Goal: Task Accomplishment & Management: Manage account settings

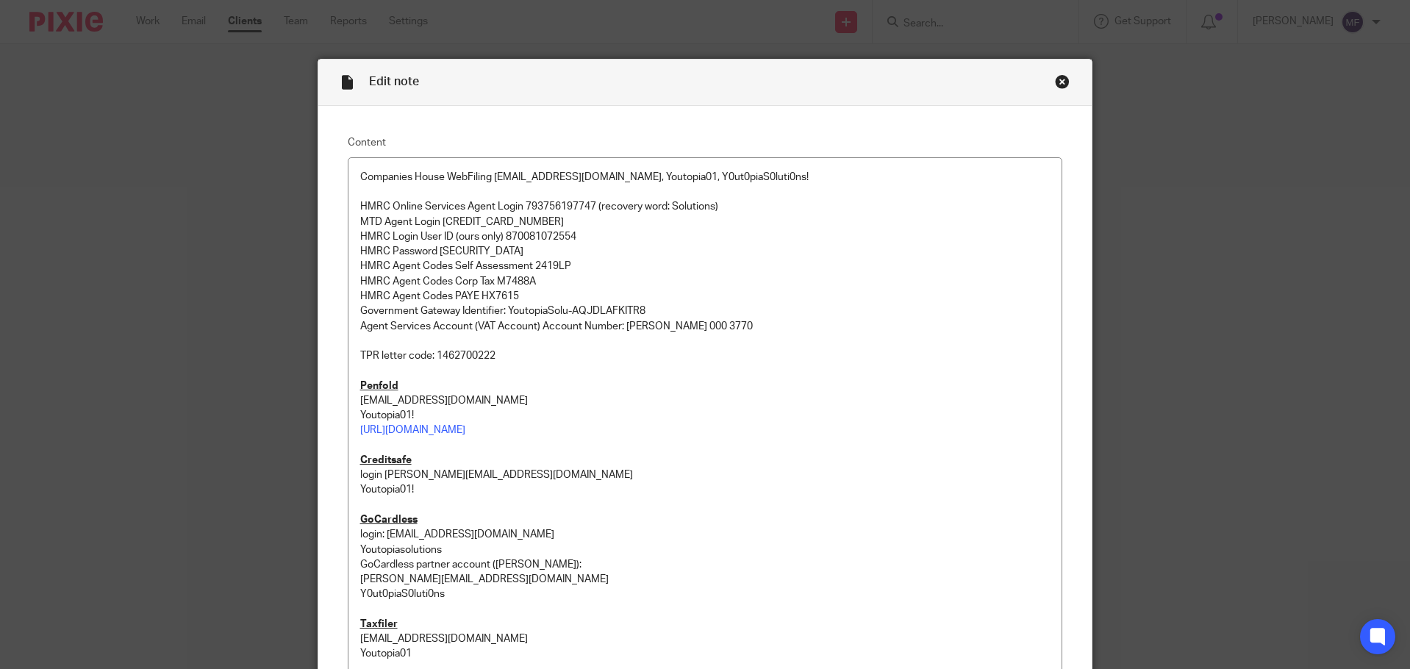
drag, startPoint x: 1051, startPoint y: 79, endPoint x: 944, endPoint y: 65, distance: 107.5
click at [1055, 79] on div "Close this dialog window" at bounding box center [1062, 81] width 15 height 15
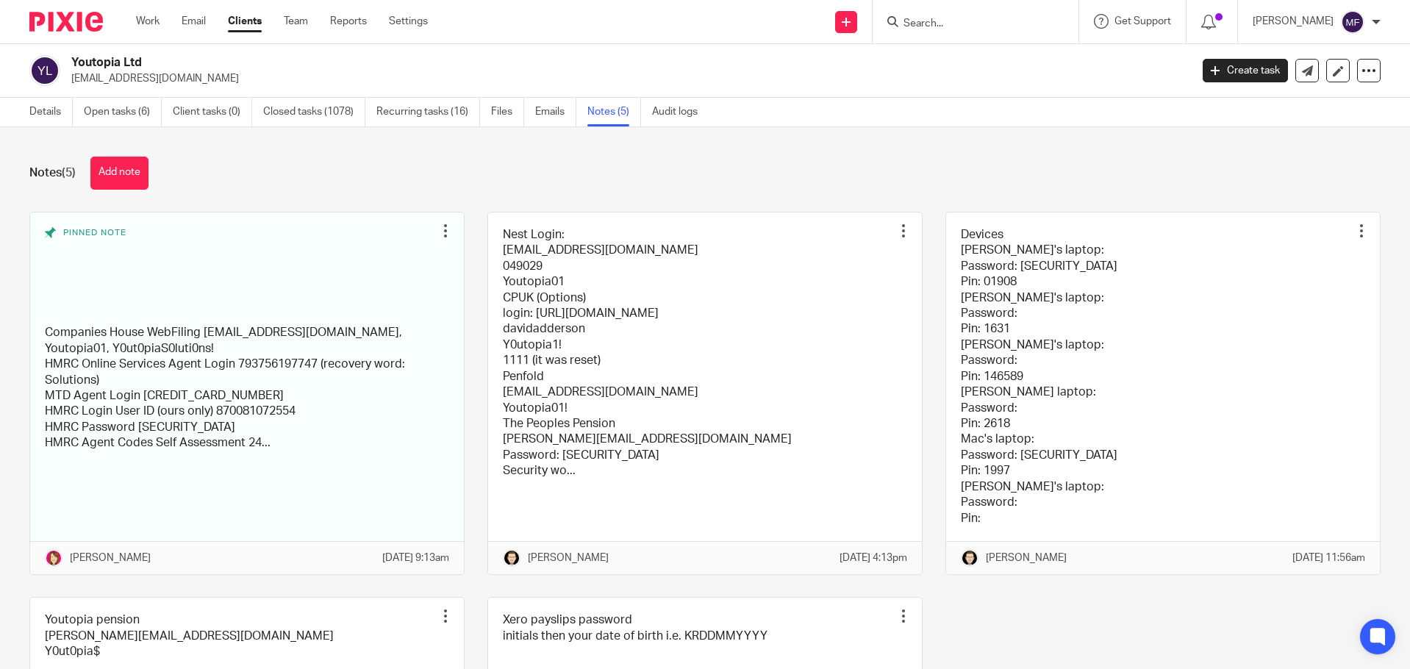
click at [65, 20] on img at bounding box center [66, 22] width 74 height 20
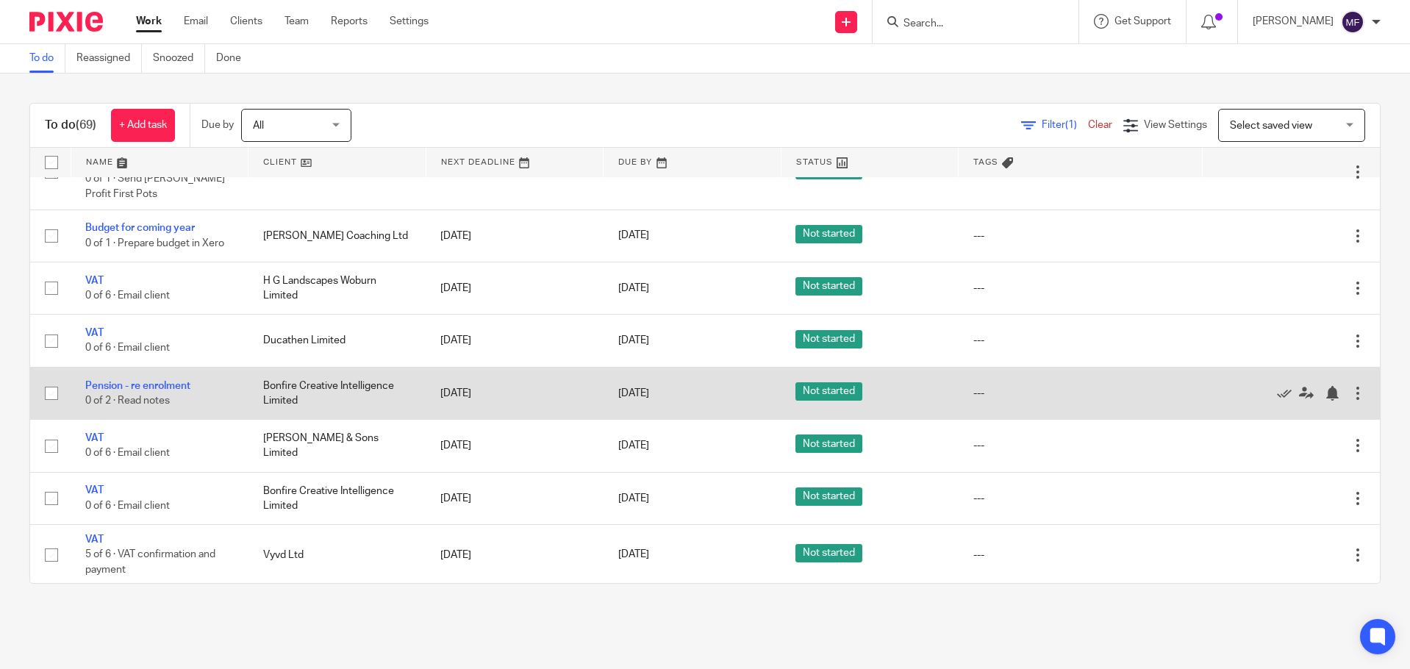
scroll to position [588, 0]
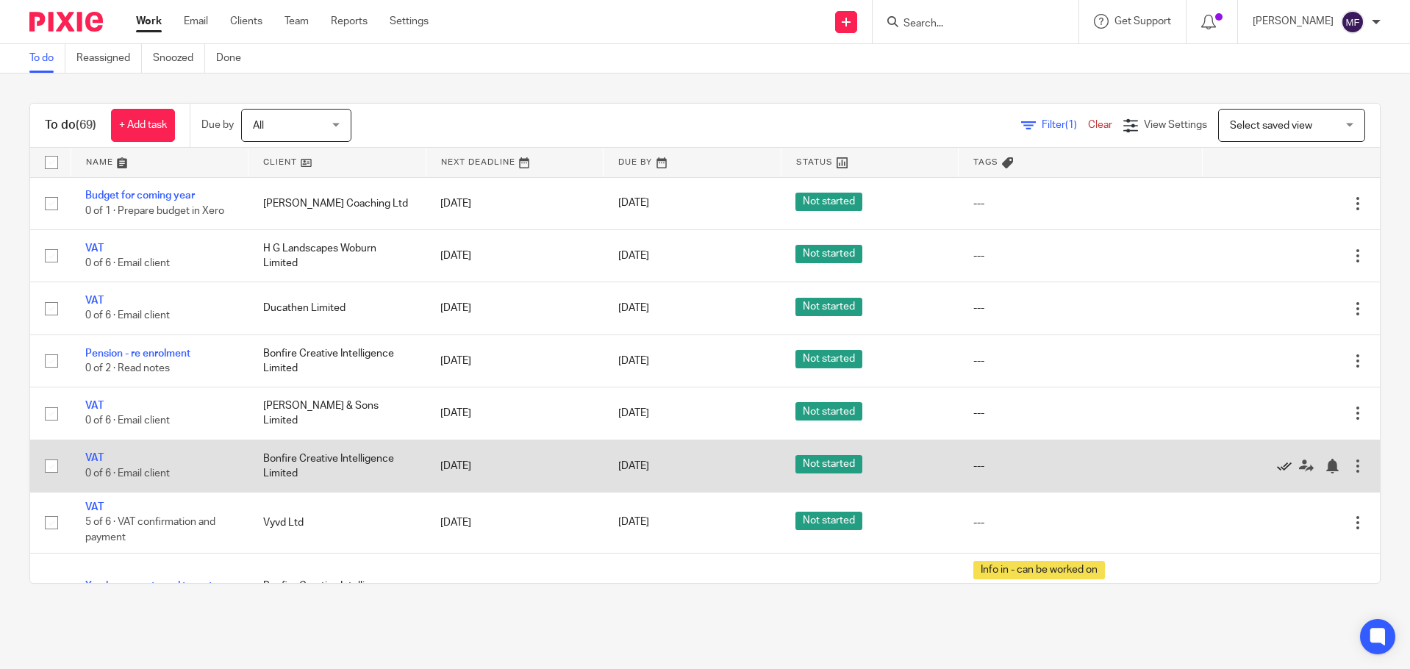
click at [1277, 473] on icon at bounding box center [1284, 466] width 15 height 15
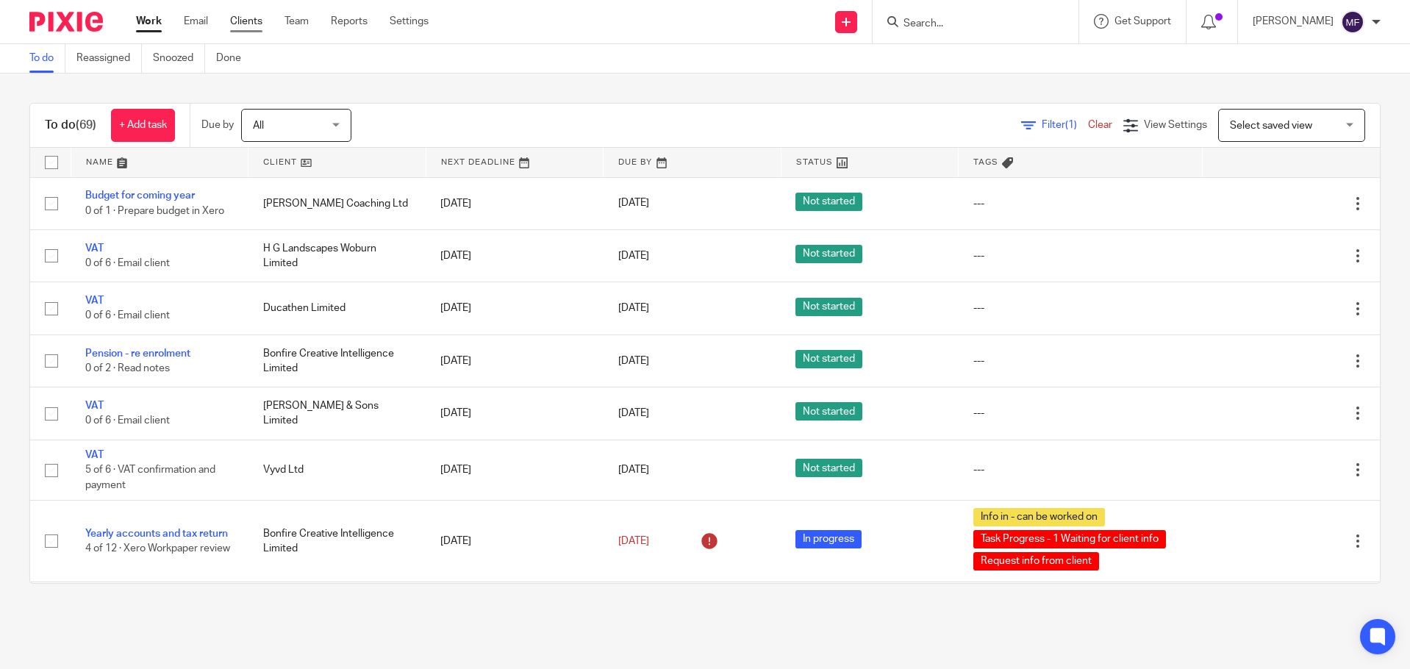
click at [243, 14] on link "Clients" at bounding box center [246, 21] width 32 height 15
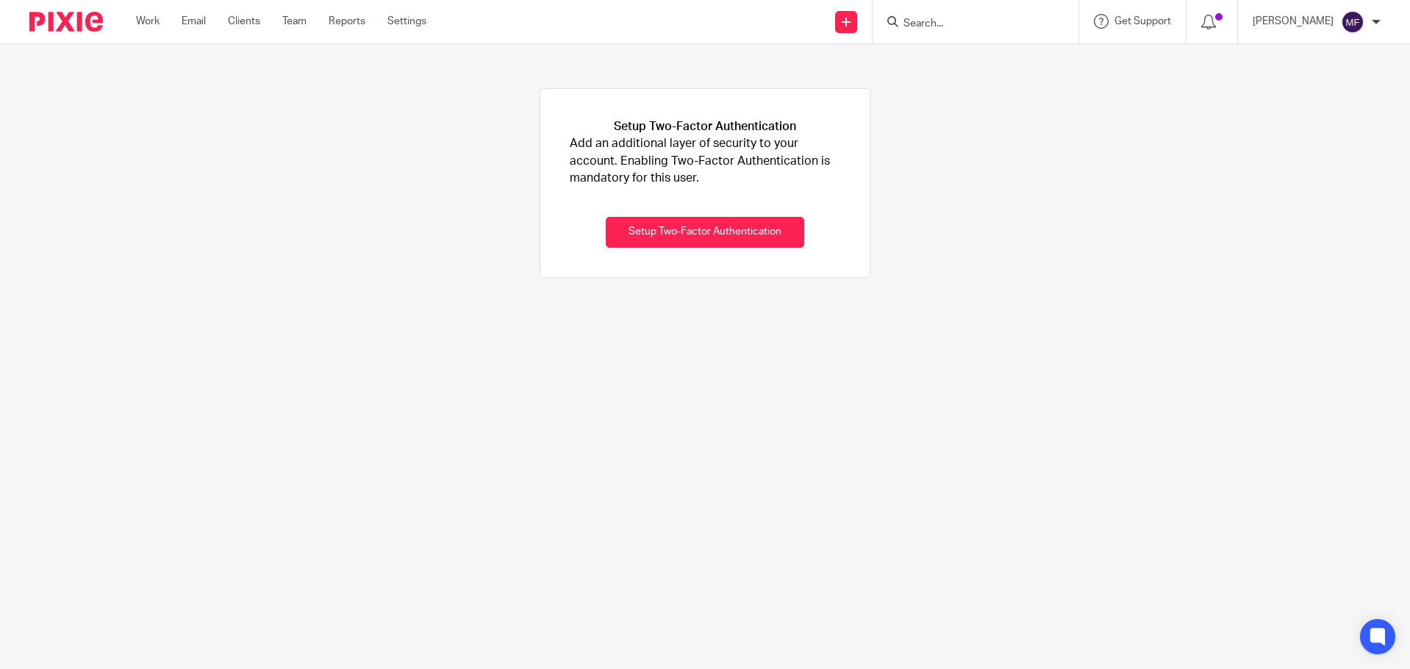
click at [959, 18] on input "Search" at bounding box center [968, 24] width 132 height 13
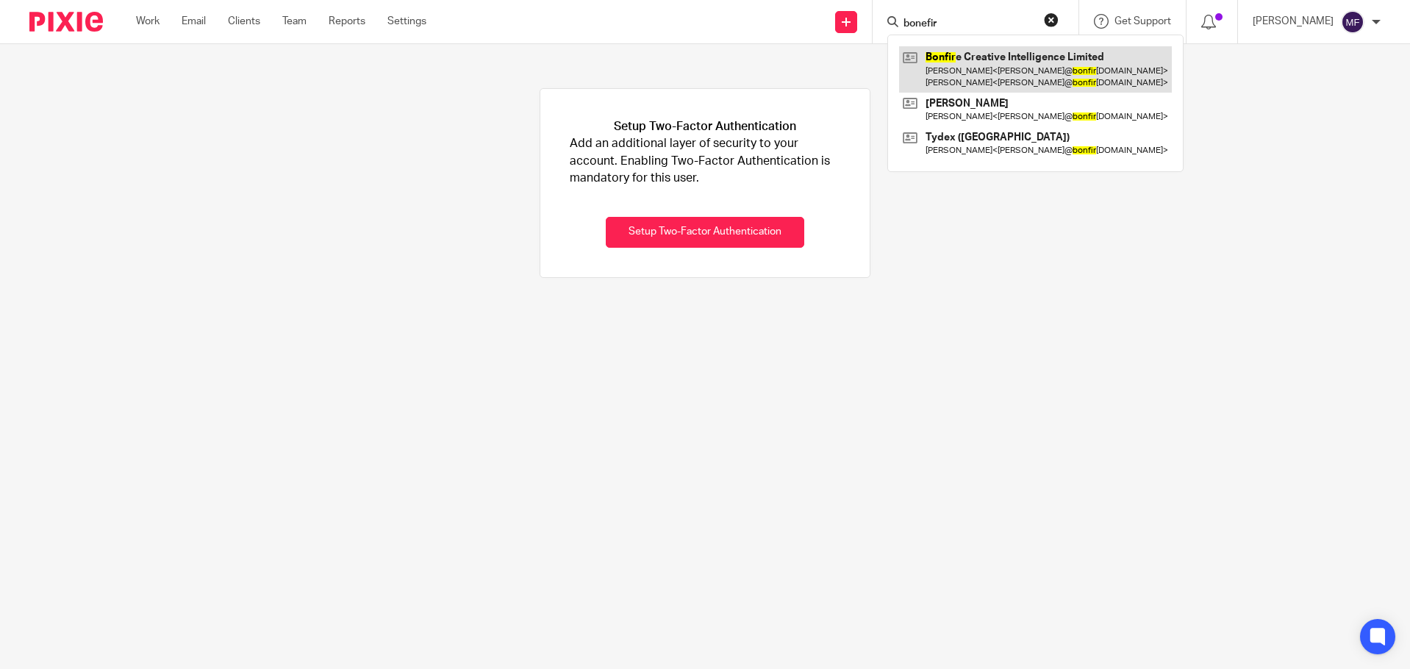
type input "bonefir"
click at [988, 74] on link at bounding box center [1035, 69] width 273 height 46
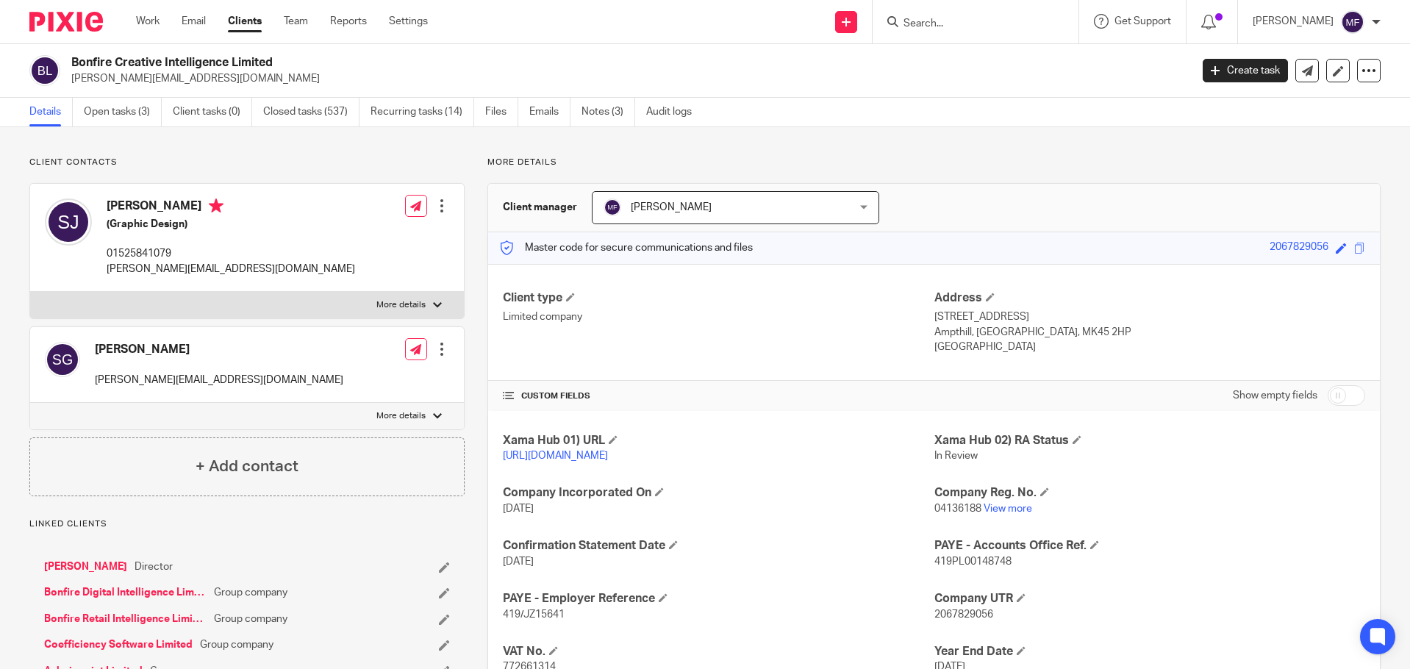
click at [530, 112] on ul "Details Open tasks (3) Client tasks (0) Closed tasks (537) Recurring tasks (14)…" at bounding box center [371, 112] width 684 height 29
click at [545, 112] on link "Emails" at bounding box center [549, 112] width 41 height 29
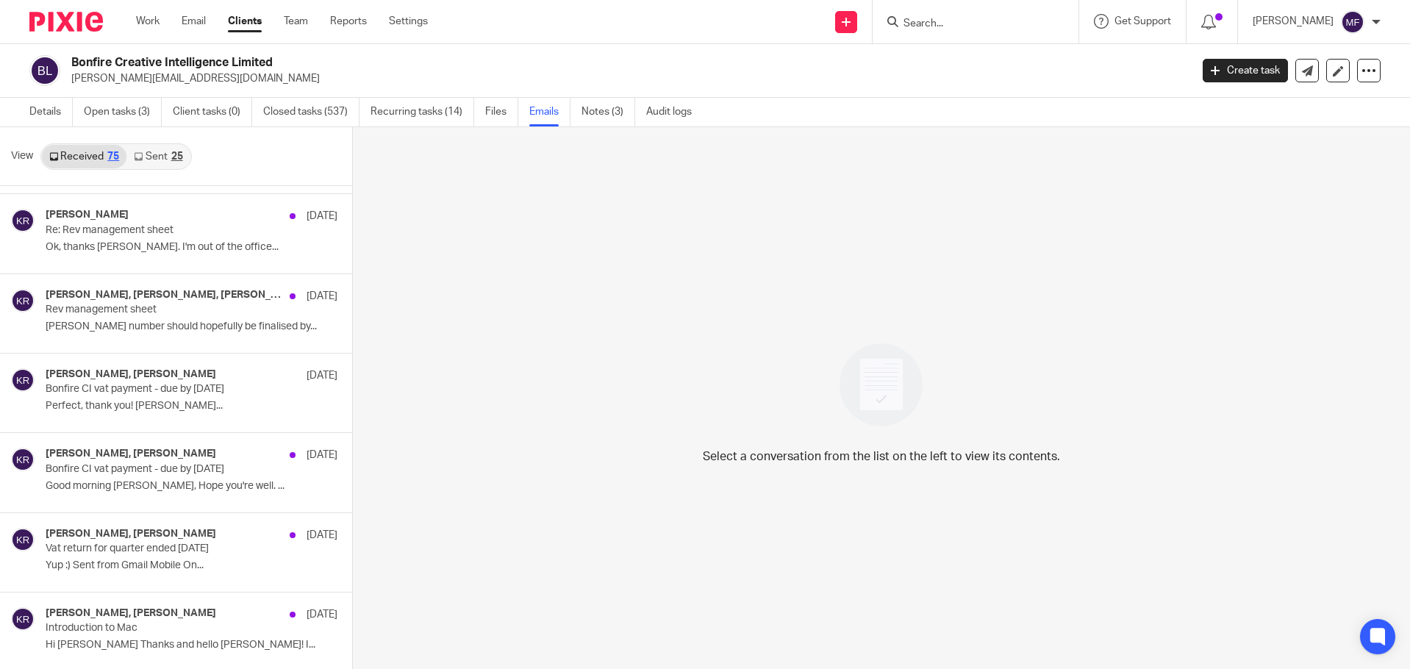
scroll to position [3602, 0]
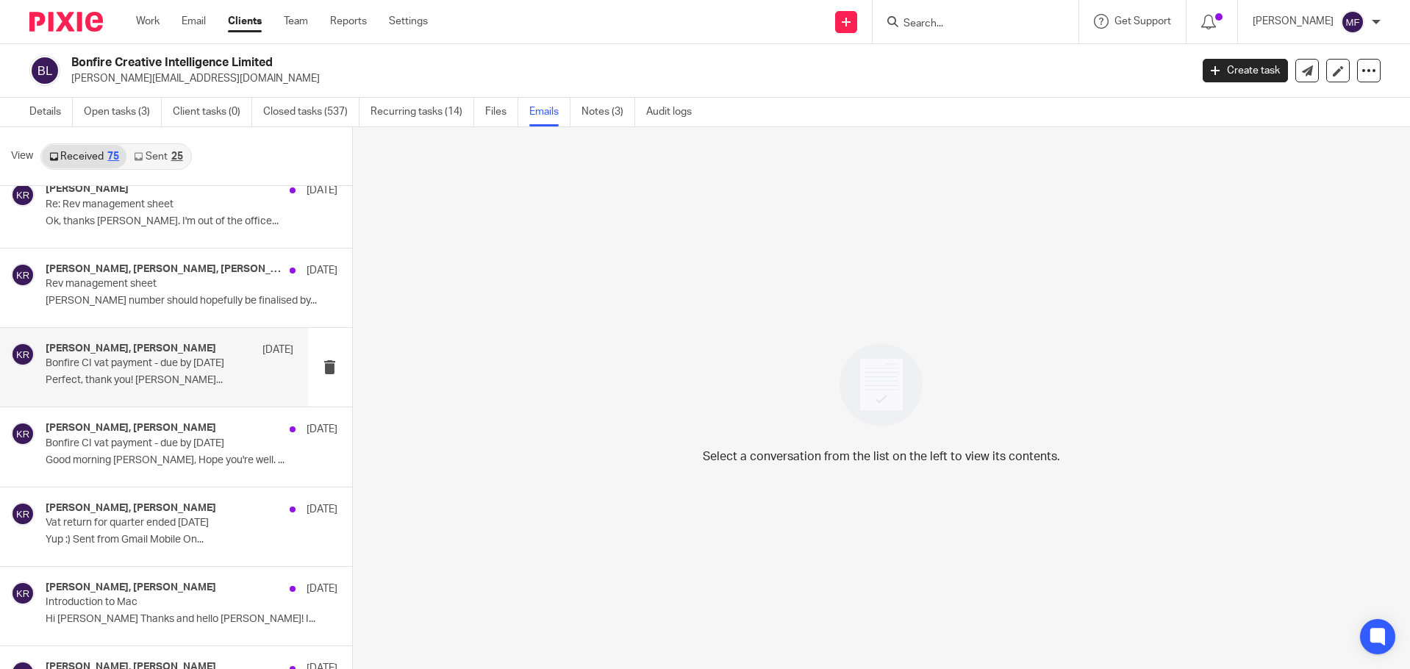
click at [149, 376] on p "Perfect, thank you! Katherine..." at bounding box center [170, 380] width 248 height 12
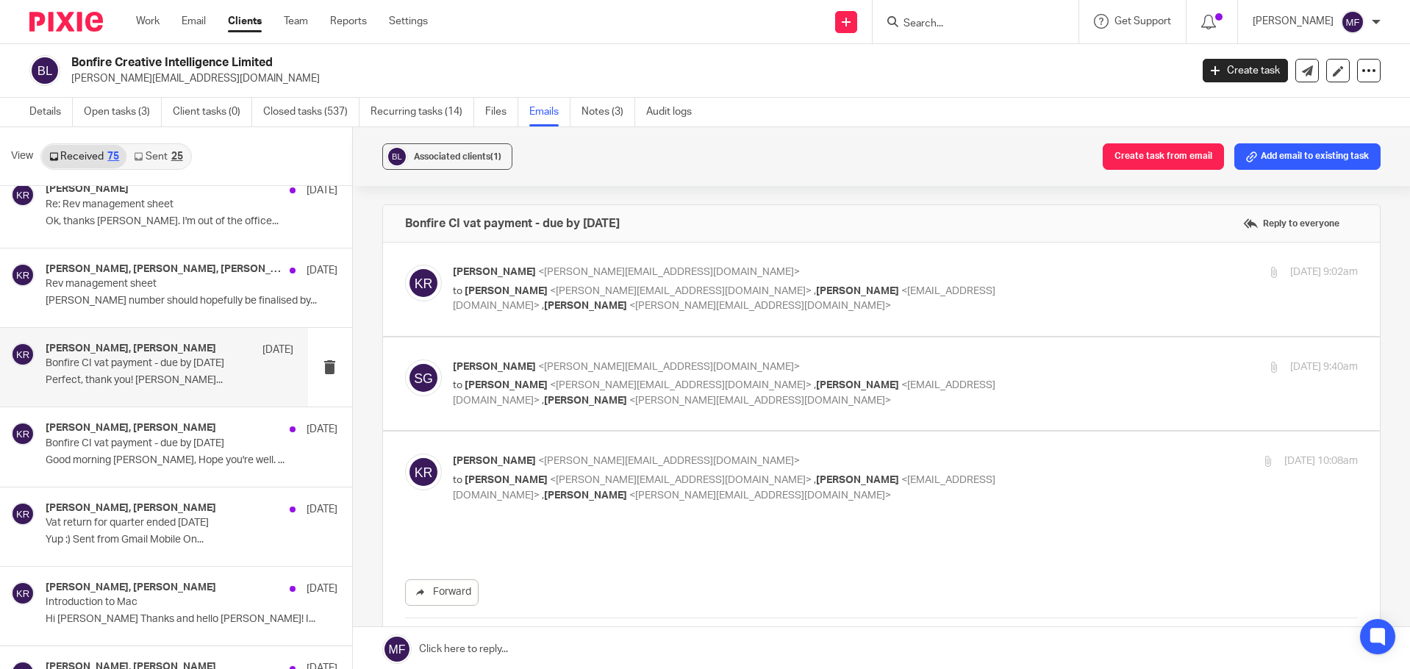
scroll to position [0, 0]
click at [528, 305] on div "Katherine Robertson <katherine@youtopia.co.uk> to Sam Godfrey <sam@bonfireci.co…" at bounding box center [881, 289] width 953 height 49
click at [550, 295] on span "<sam@bonfireci.com>" at bounding box center [681, 291] width 262 height 10
checkbox input "true"
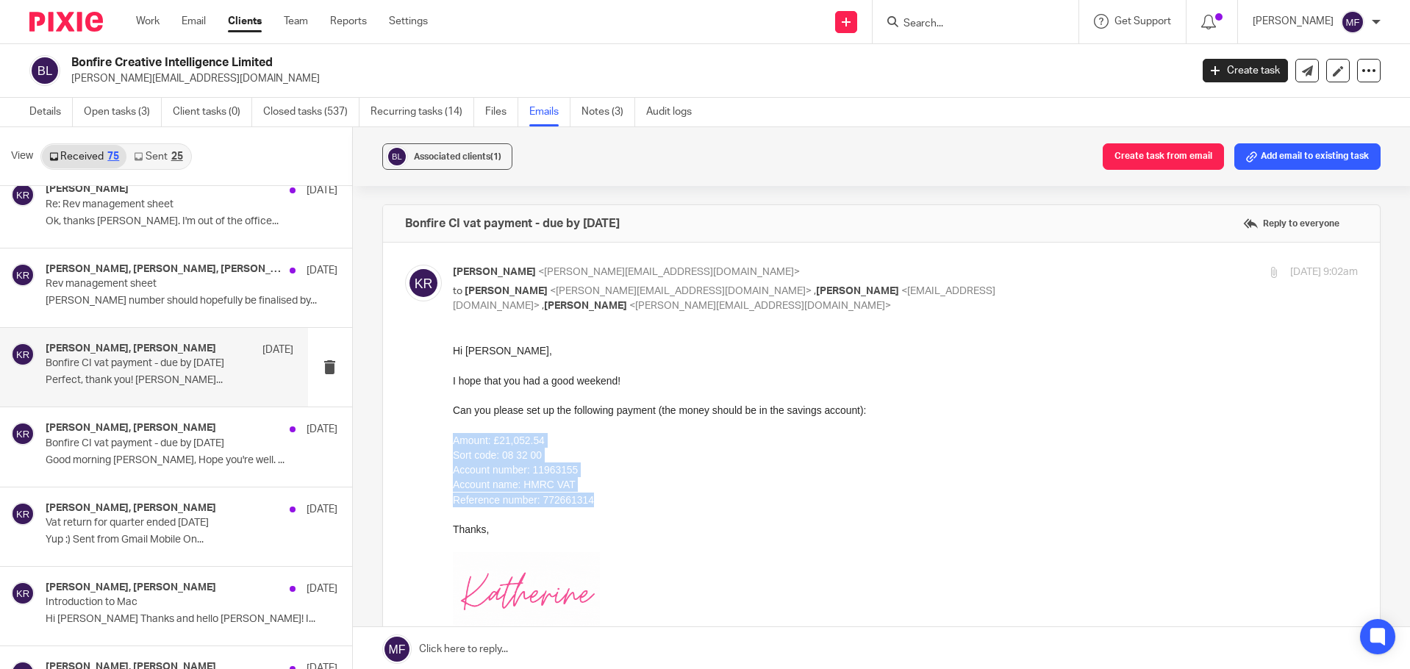
drag, startPoint x: 615, startPoint y: 496, endPoint x: 894, endPoint y: 773, distance: 392.5
click html "Hi Sam, I hope that you had a good weekend! Can you please set up the following…"
copy div "Amount: £21,052.54 Sort code: 08 32 00 Account number: 11963155 Account name: H…"
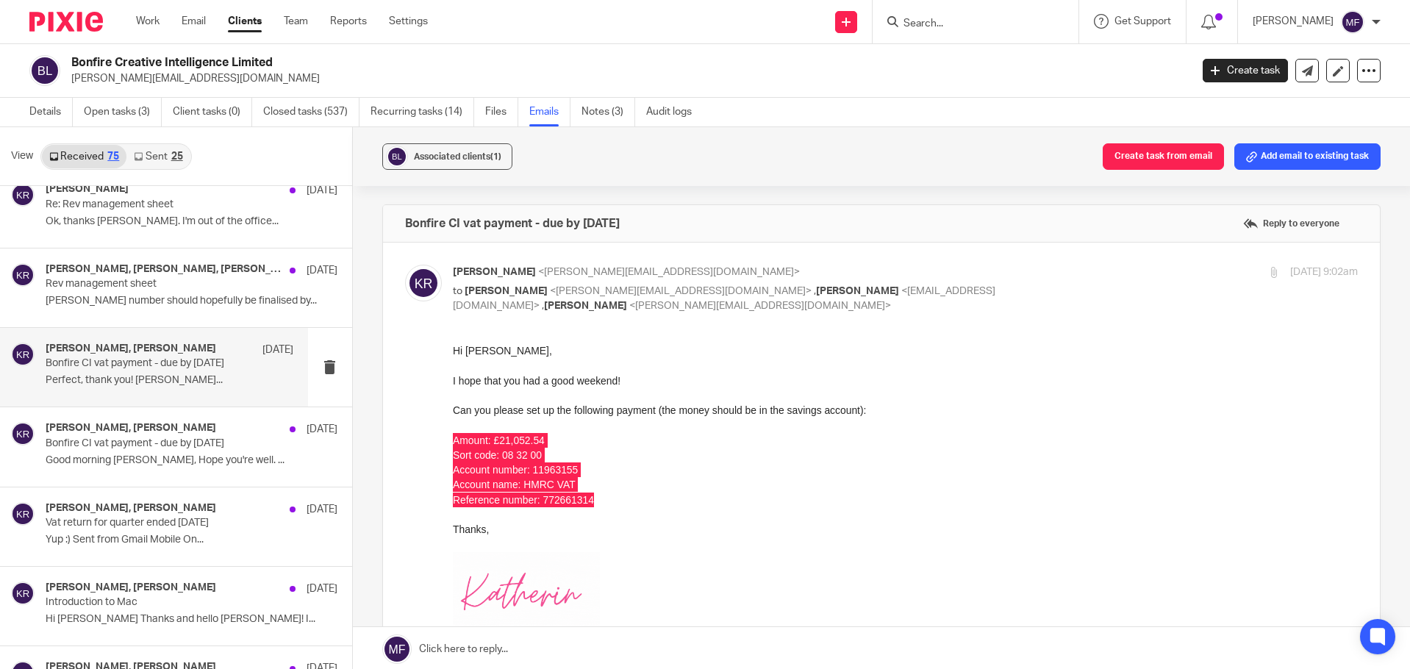
drag, startPoint x: 898, startPoint y: 737, endPoint x: 912, endPoint y: 405, distance: 332.5
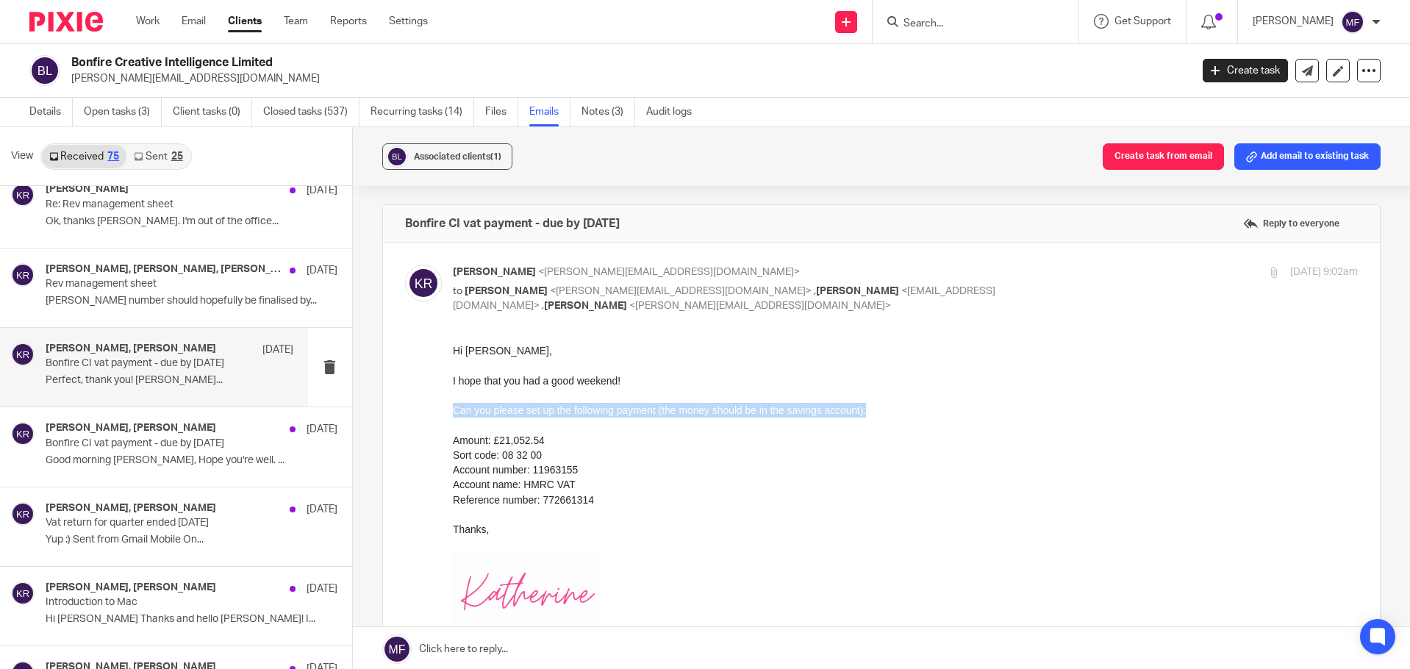
drag, startPoint x: 942, startPoint y: 409, endPoint x: 901, endPoint y: 744, distance: 337.7
click html "Hi Sam, I hope that you had a good weekend! Can you please set up the following…"
copy div "Can you please set up the following payment (the money should be in the savings…"
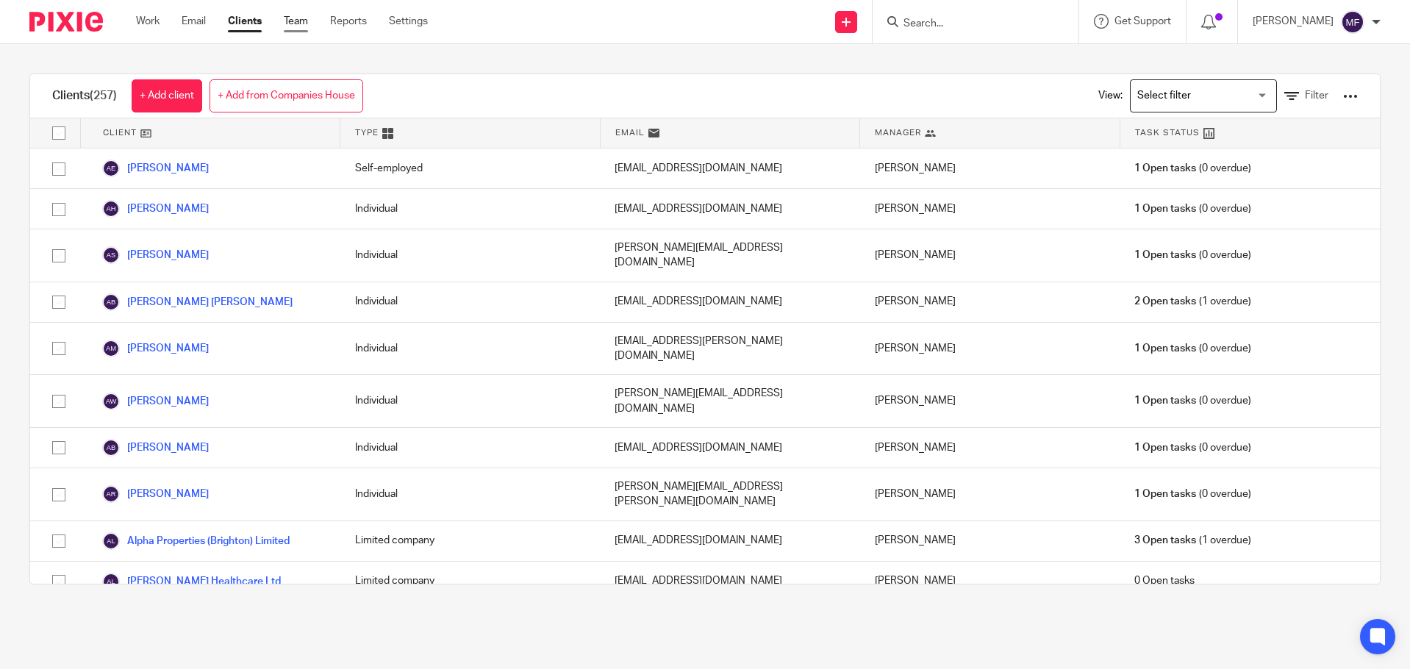
click at [288, 19] on link "Team" at bounding box center [296, 21] width 24 height 15
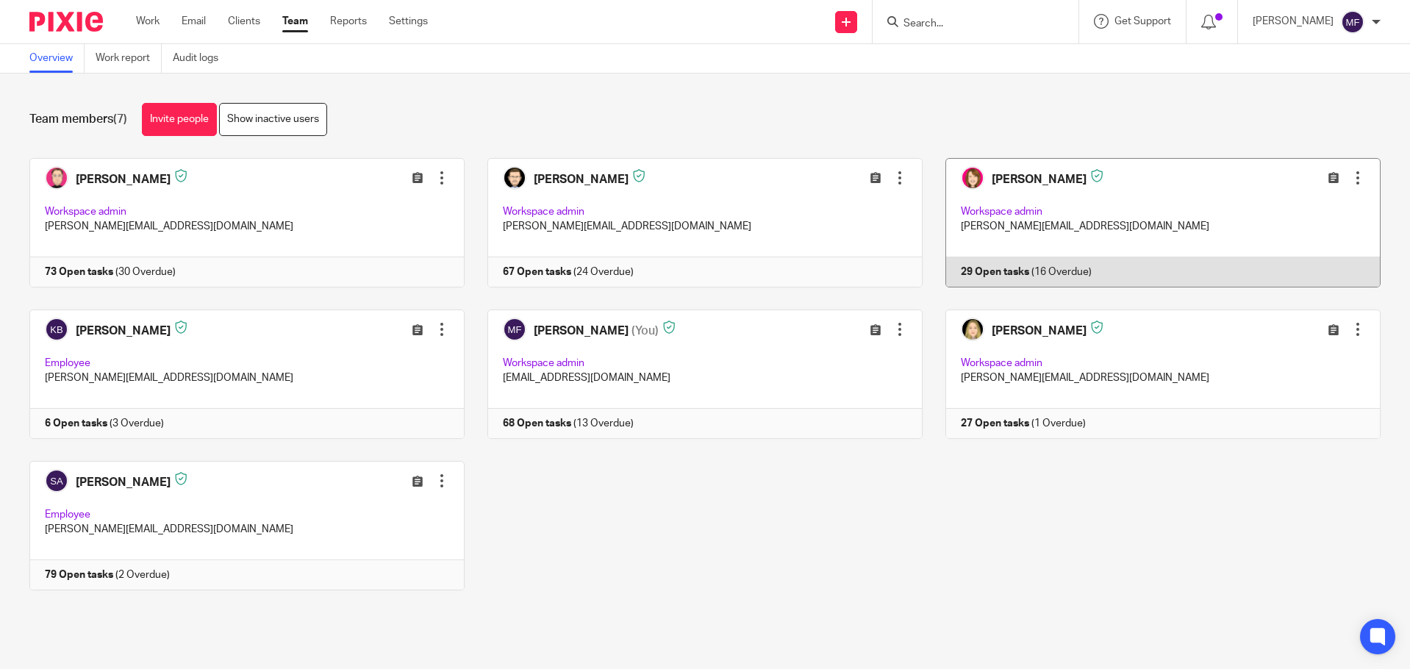
click at [970, 267] on link at bounding box center [1152, 222] width 458 height 129
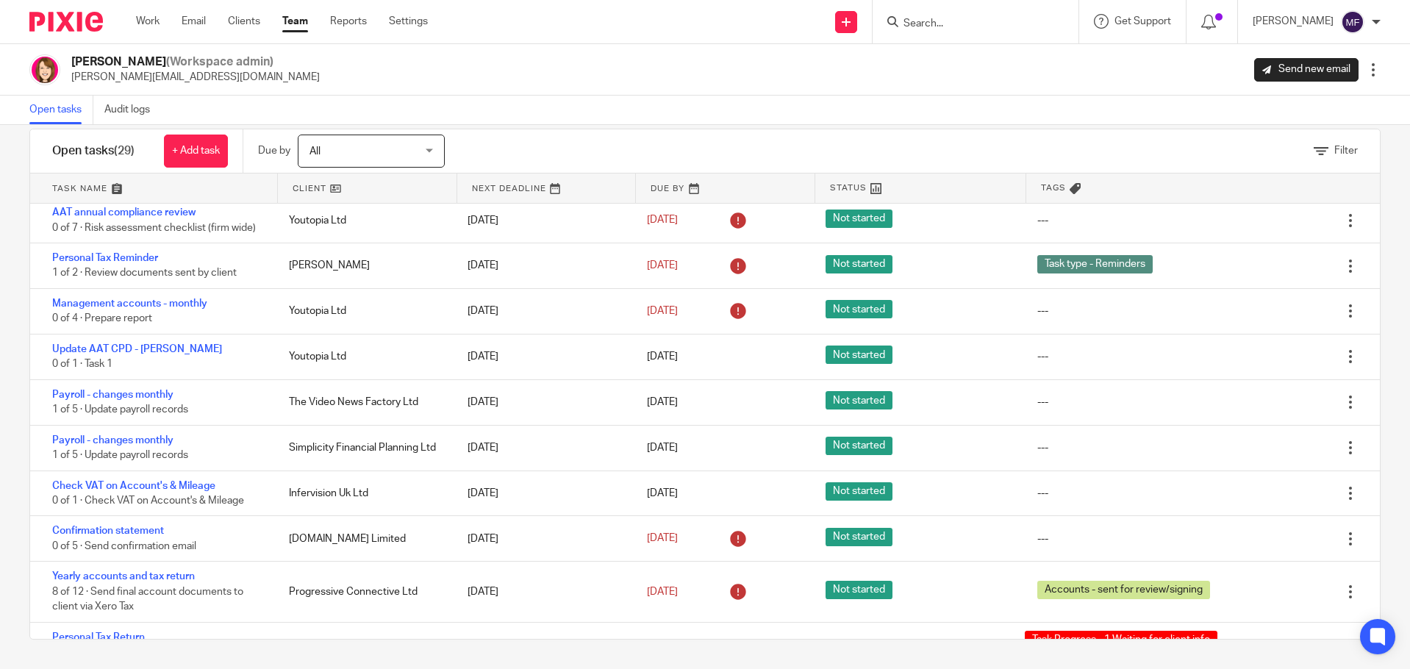
scroll to position [588, 0]
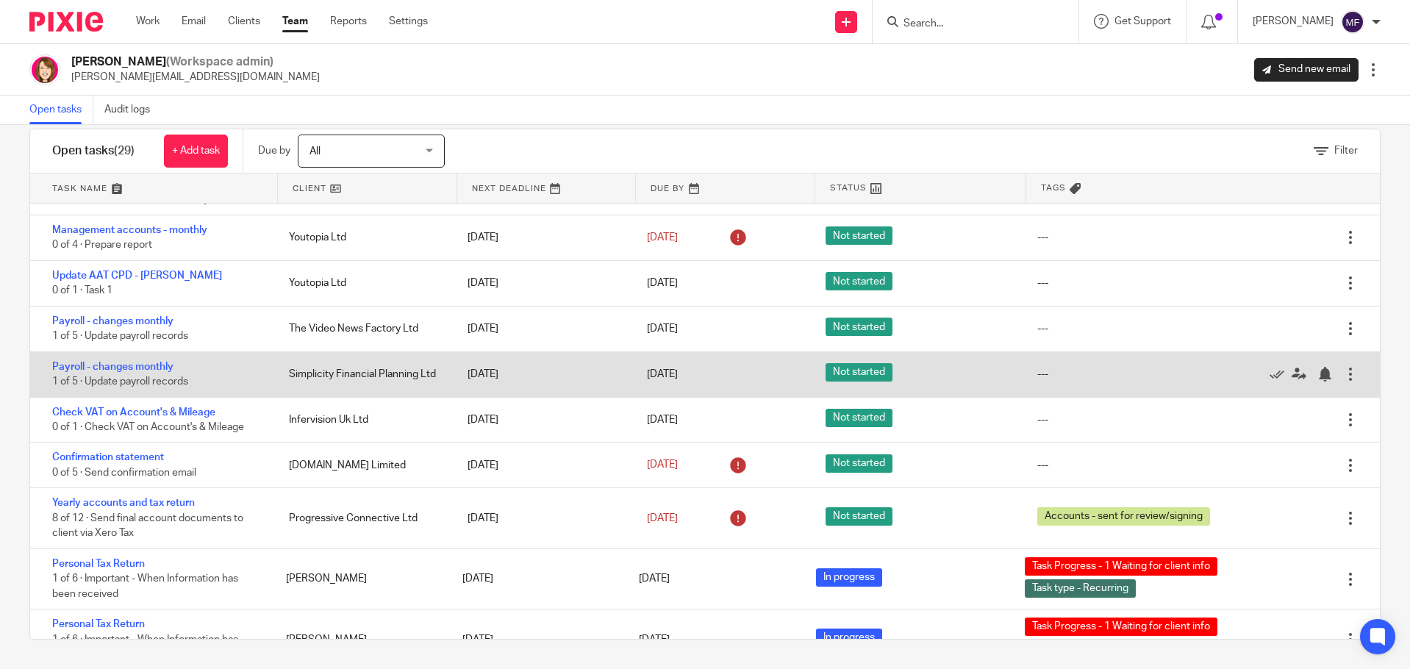
click at [1343, 382] on div at bounding box center [1350, 374] width 15 height 15
click at [1292, 382] on icon at bounding box center [1299, 374] width 15 height 15
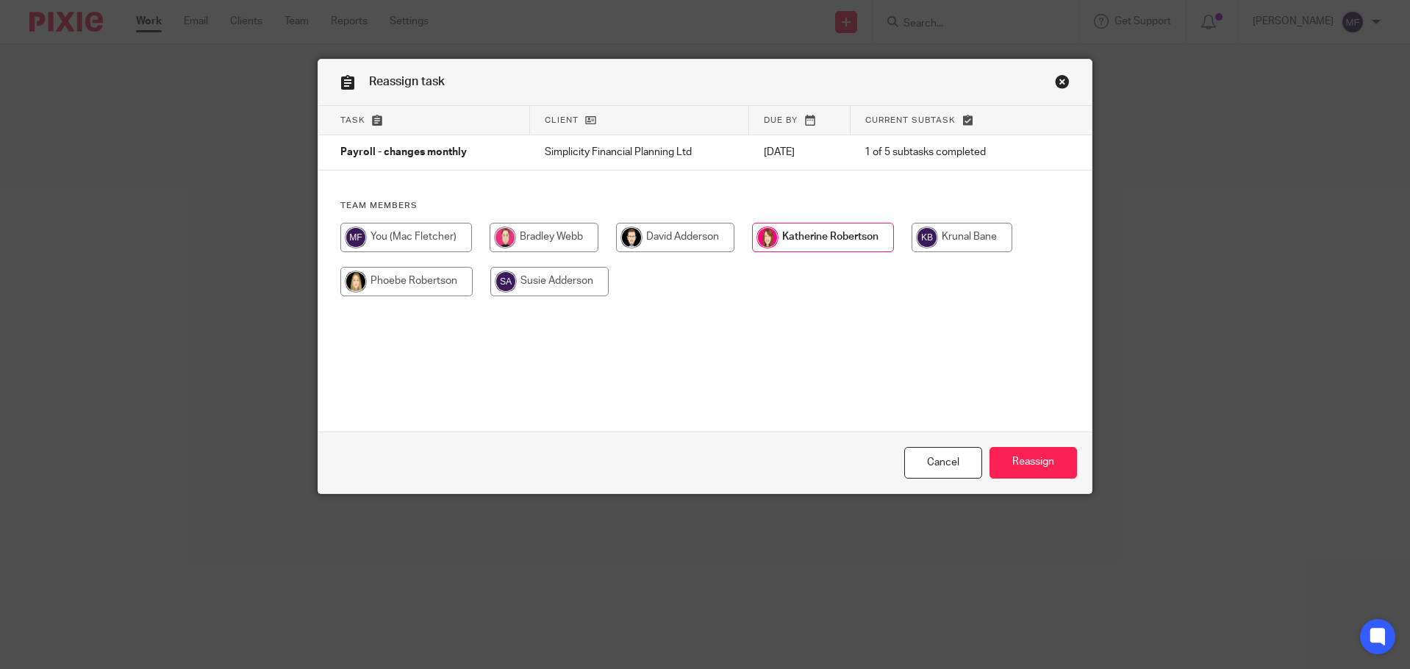
click at [379, 237] on input "radio" at bounding box center [406, 237] width 132 height 29
radio input "true"
click at [1015, 466] on input "Reassign" at bounding box center [1033, 463] width 87 height 32
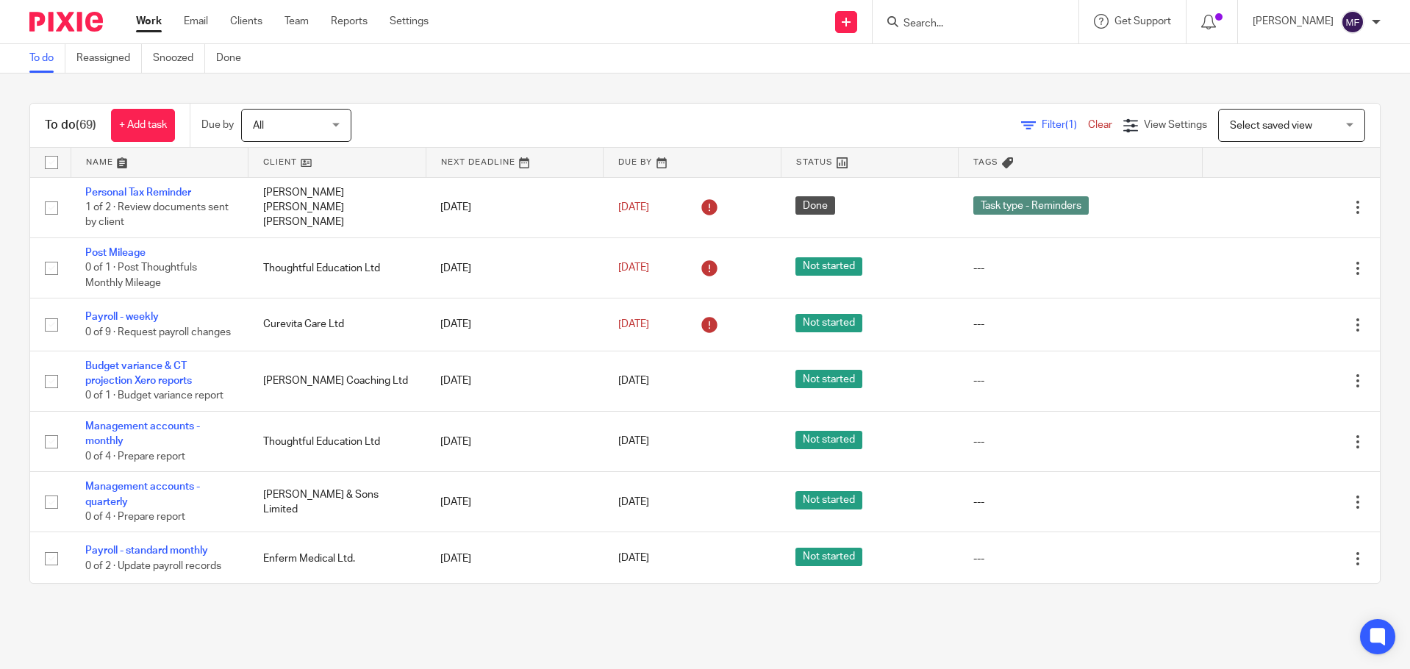
click at [601, 84] on div "To do (69) + Add task Due by All All Today Tomorrow This week Next week This mo…" at bounding box center [705, 344] width 1410 height 540
click at [930, 21] on input "Search" at bounding box center [968, 24] width 132 height 13
click at [934, 25] on input "Search" at bounding box center [968, 24] width 132 height 13
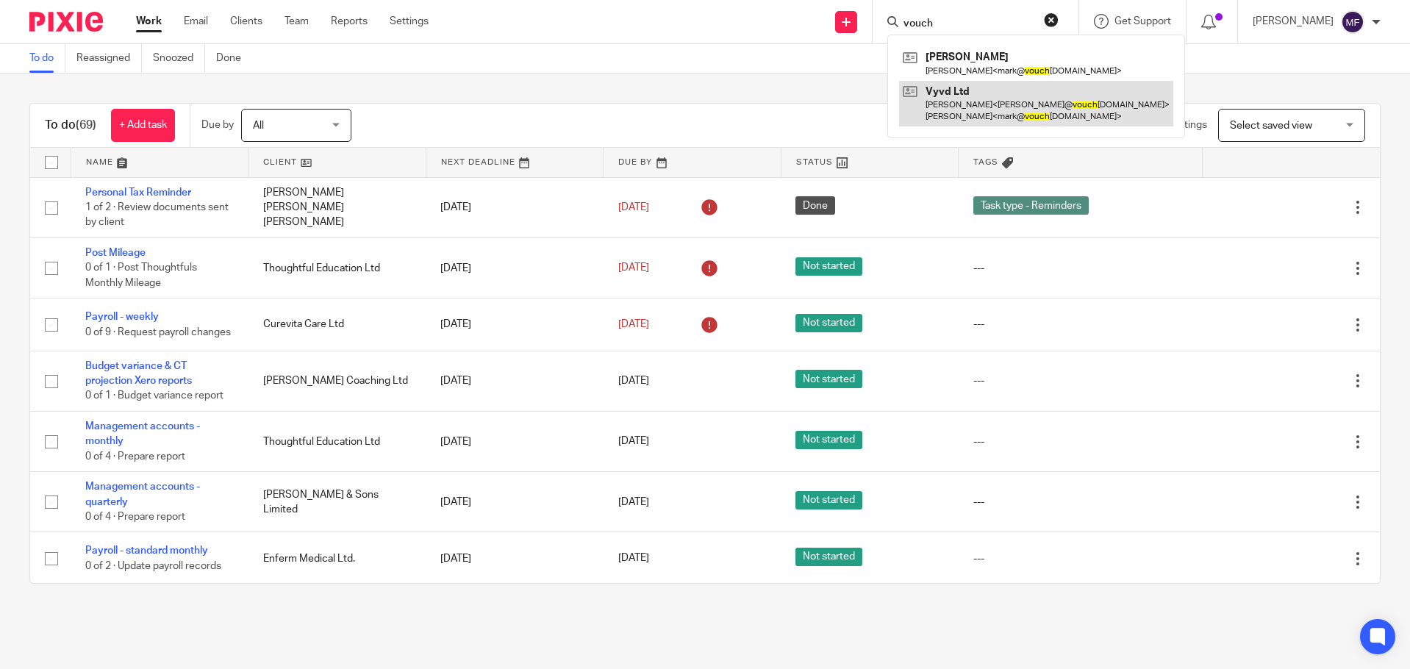
type input "vouch"
click at [1004, 102] on link at bounding box center [1036, 104] width 274 height 46
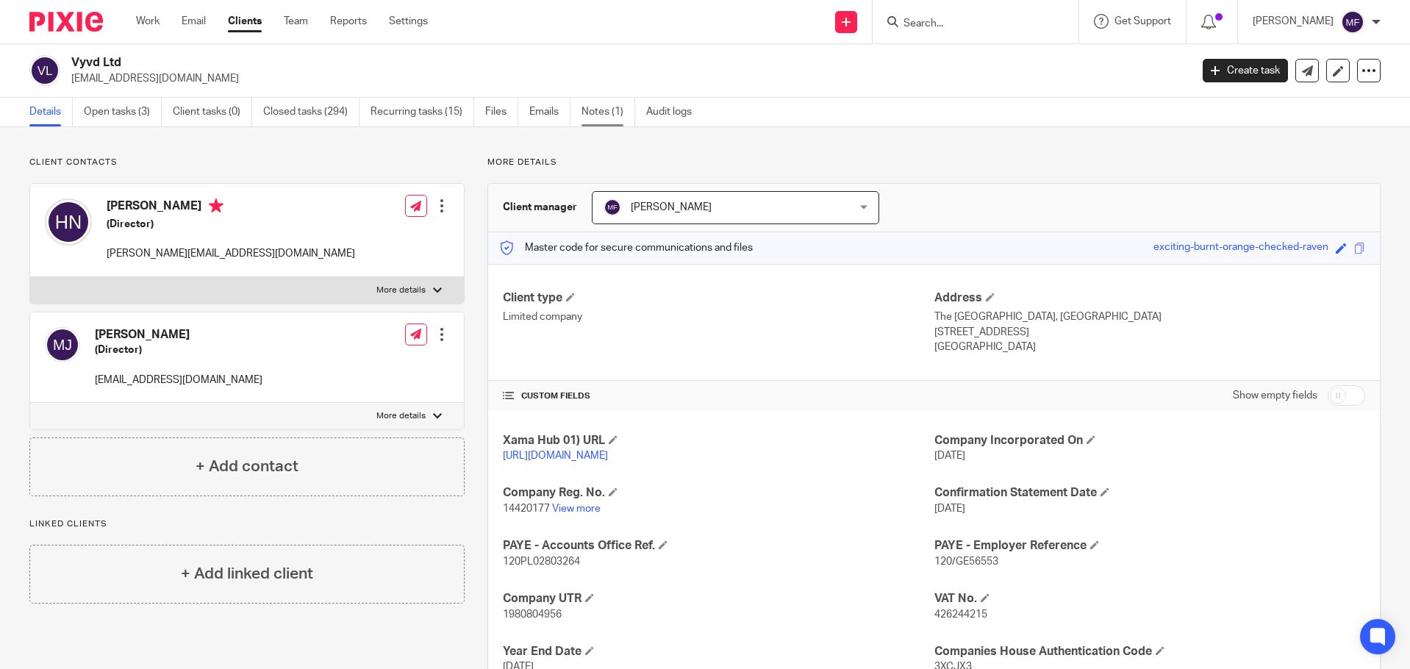
click at [585, 115] on link "Notes (1)" at bounding box center [608, 112] width 54 height 29
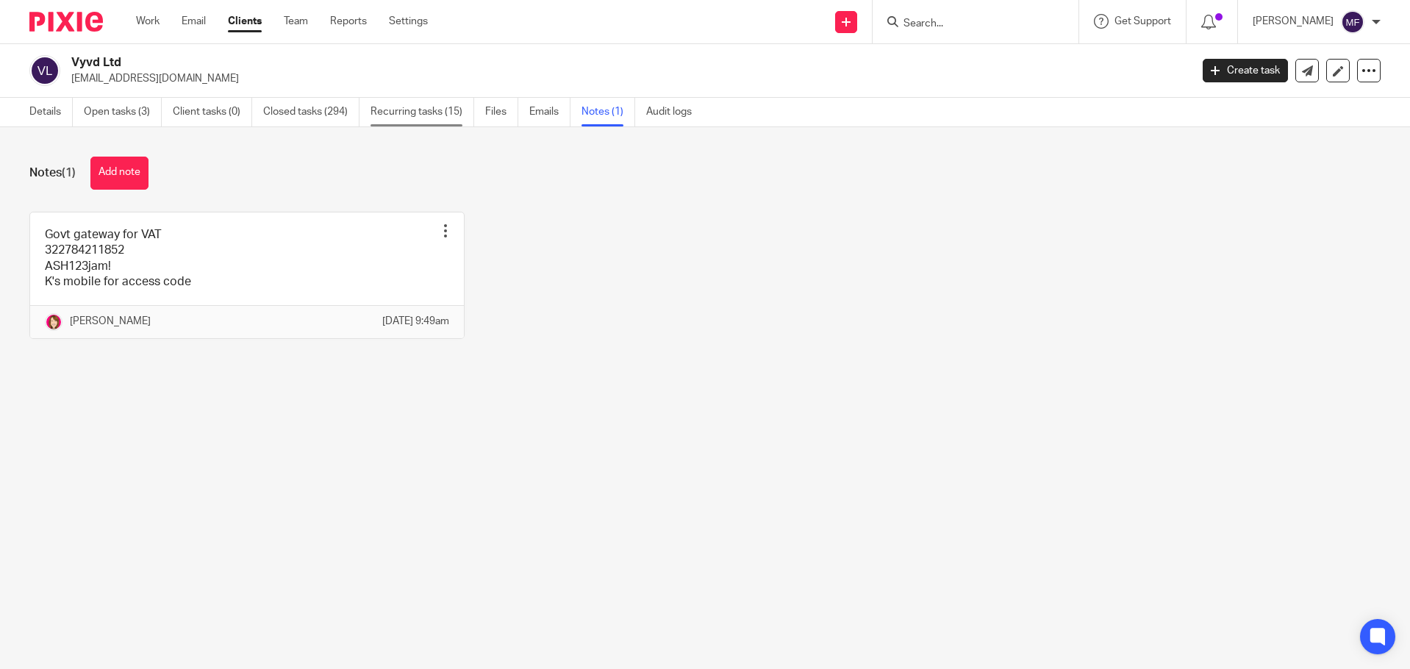
click at [401, 112] on link "Recurring tasks (15)" at bounding box center [423, 112] width 104 height 29
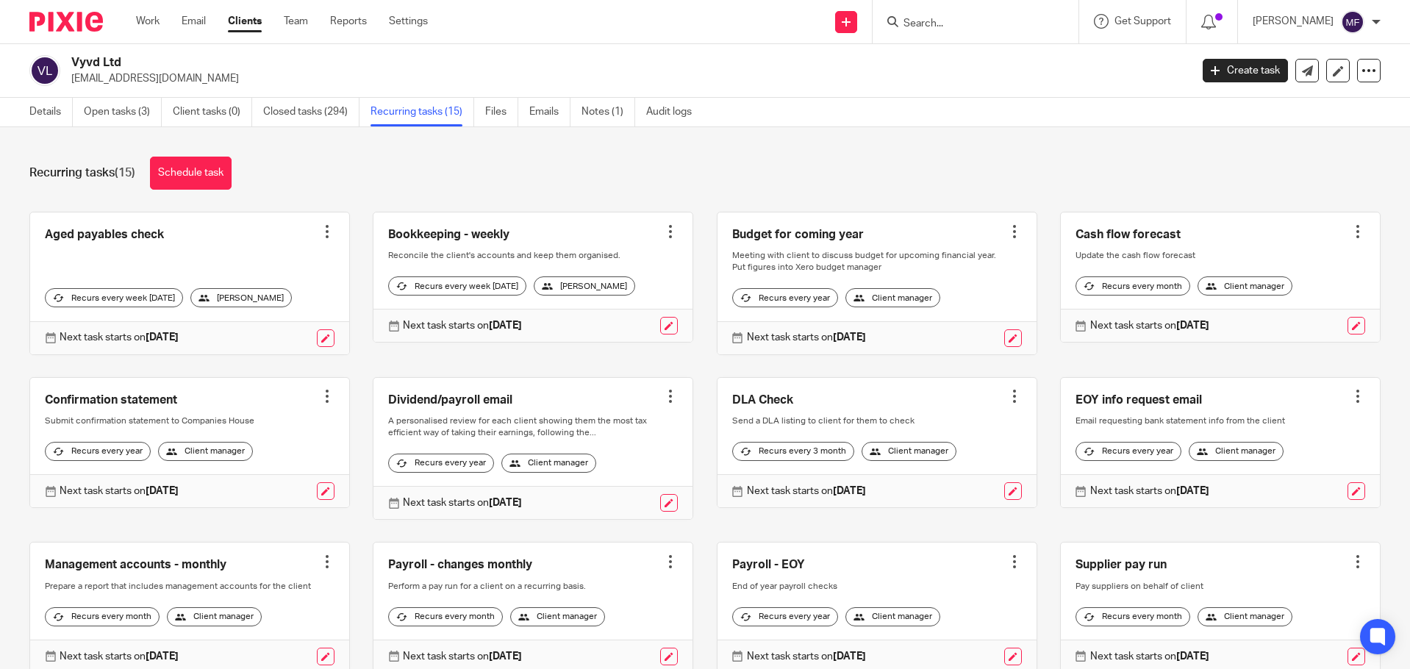
click at [990, 19] on input "Search" at bounding box center [968, 24] width 132 height 13
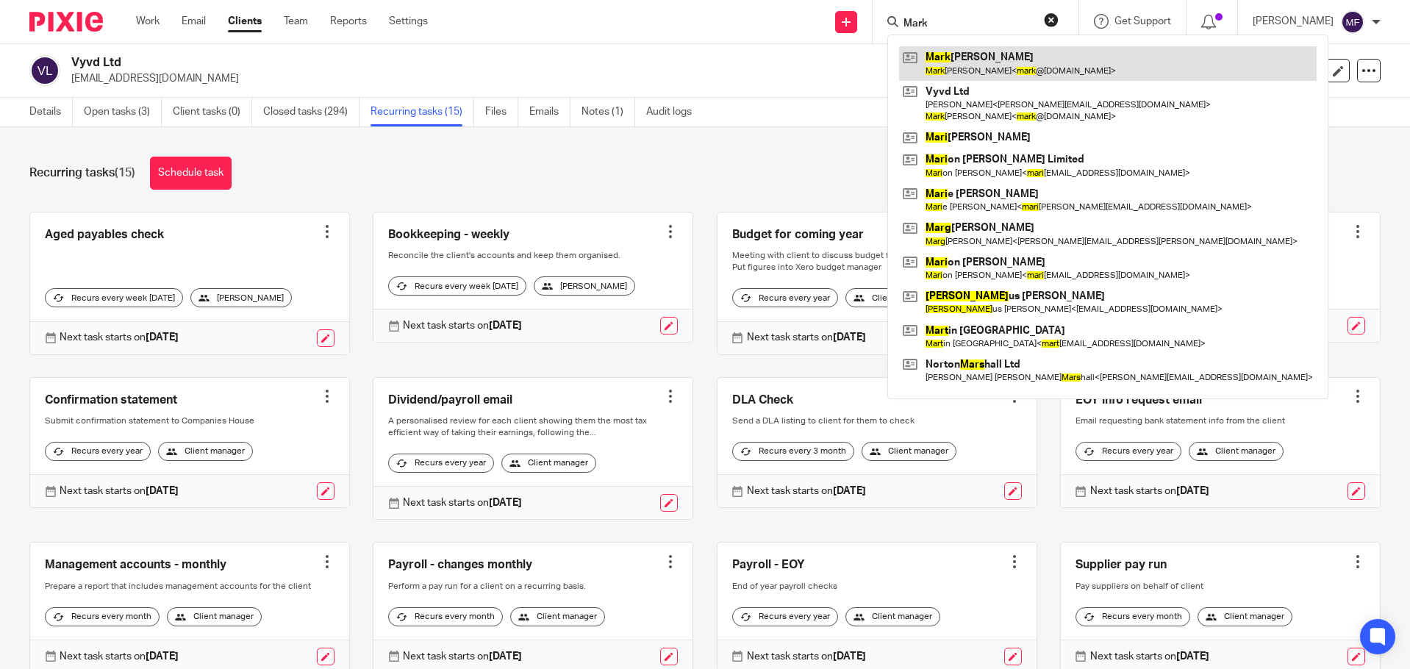
type input "Mark"
click at [991, 57] on link at bounding box center [1108, 63] width 418 height 34
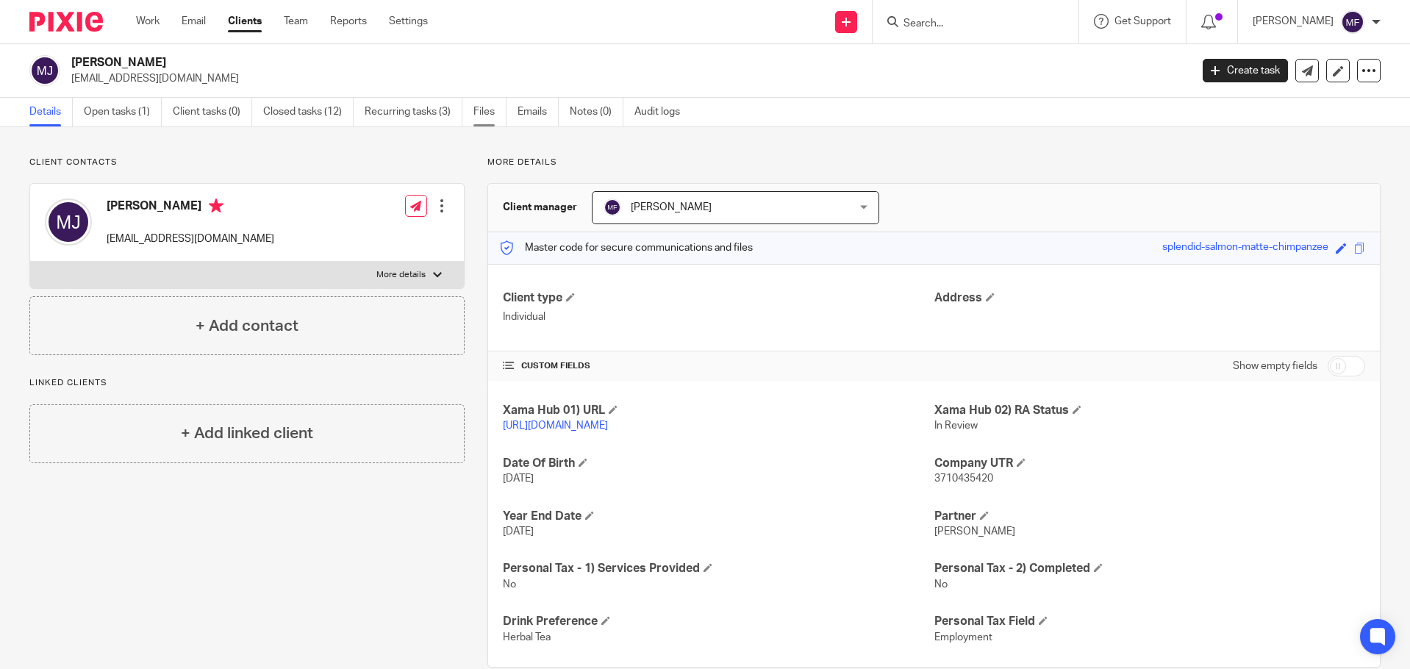
click at [484, 111] on link "Files" at bounding box center [489, 112] width 33 height 29
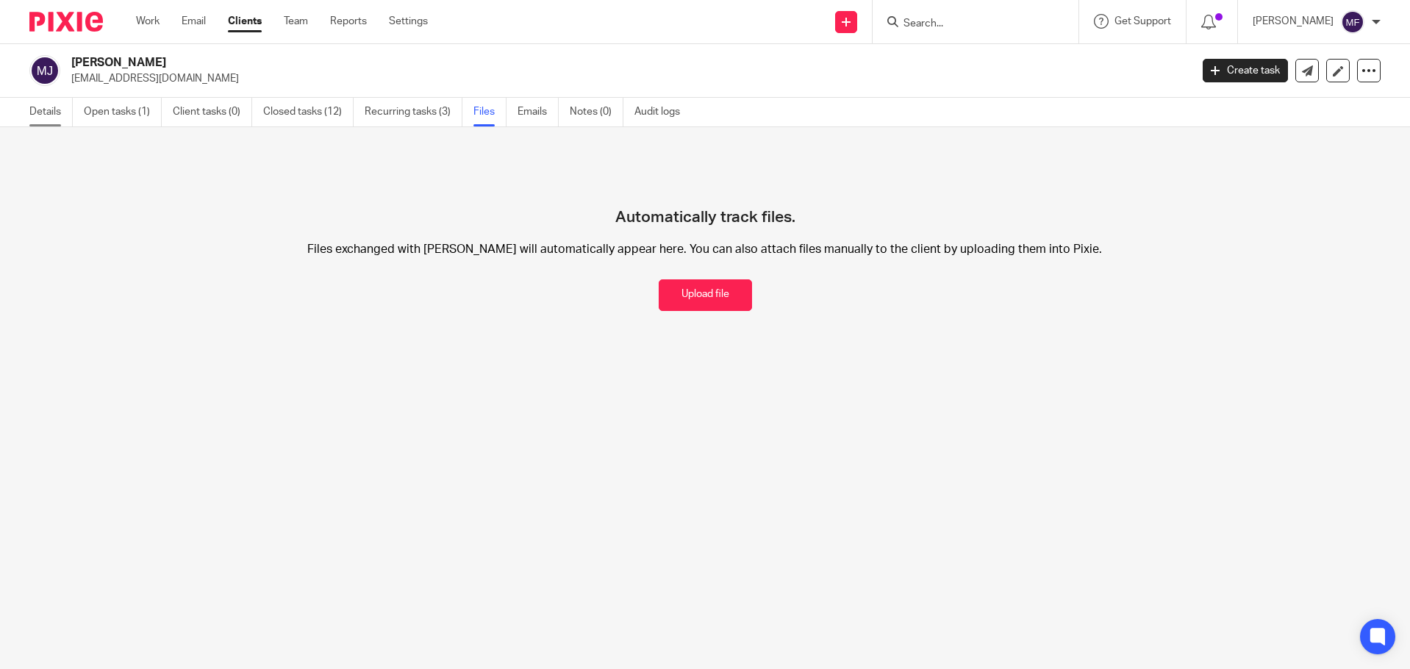
click at [48, 118] on link "Details" at bounding box center [50, 112] width 43 height 29
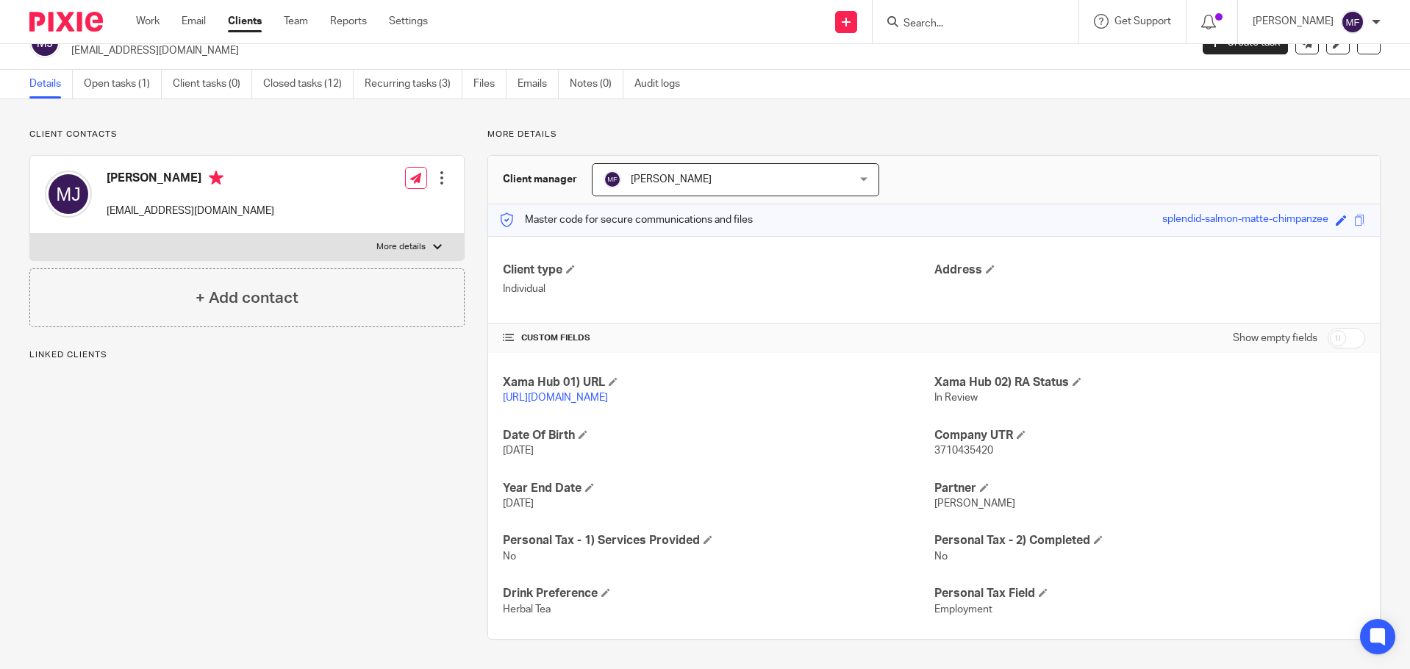
scroll to position [43, 0]
drag, startPoint x: 991, startPoint y: 450, endPoint x: 929, endPoint y: 453, distance: 61.8
click at [934, 453] on p "3710435420" at bounding box center [1149, 450] width 431 height 15
copy span "3710435420"
click at [608, 393] on link "[URL][DOMAIN_NAME]" at bounding box center [555, 398] width 105 height 10
